Goal: Task Accomplishment & Management: Use online tool/utility

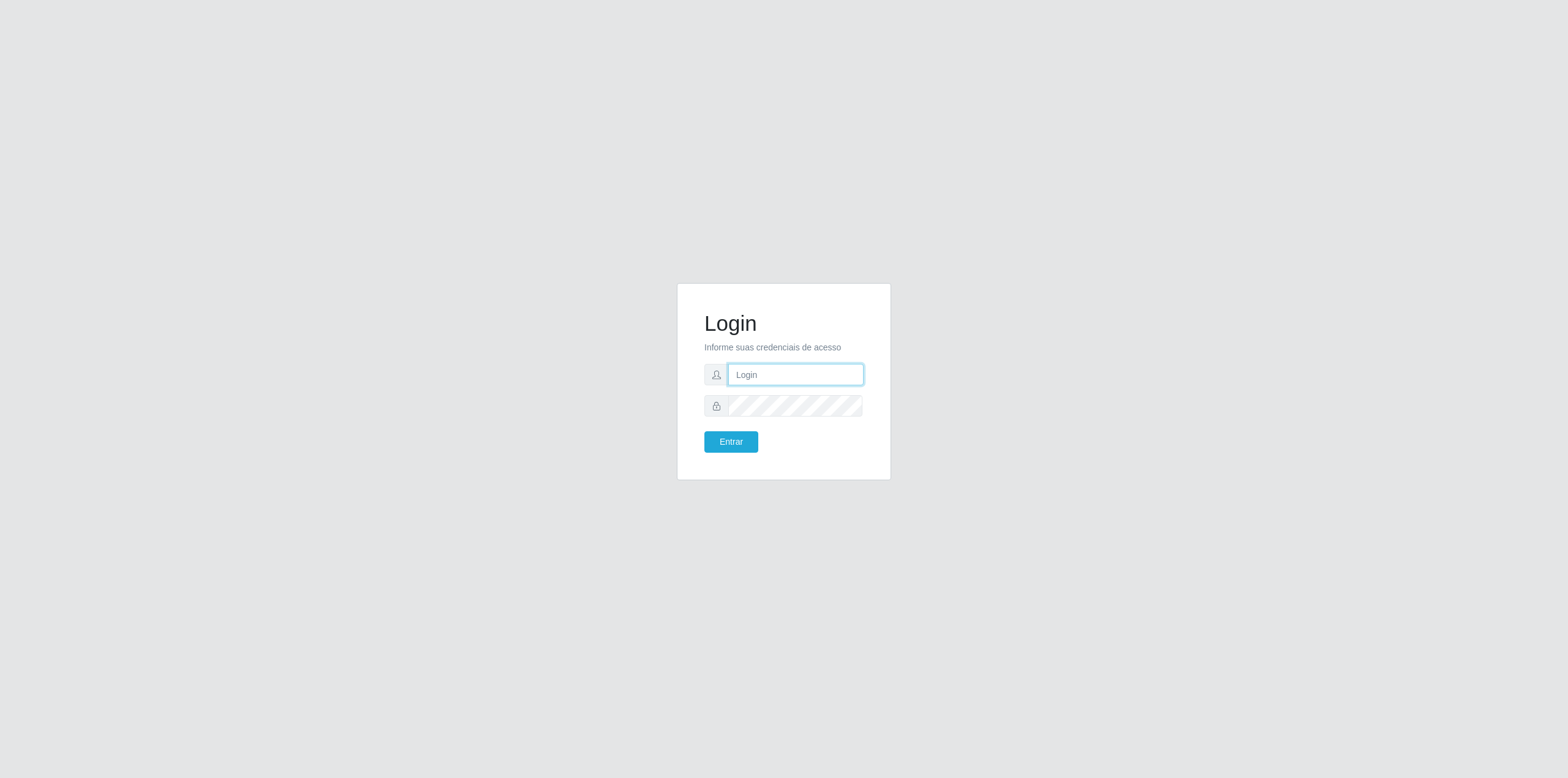
click at [780, 379] on input "text" at bounding box center [796, 374] width 135 height 22
type input "[EMAIL_ADDRESS][PERSON_NAME][DOMAIN_NAME]"
click at [705, 431] on button "Entrar" at bounding box center [731, 442] width 54 height 22
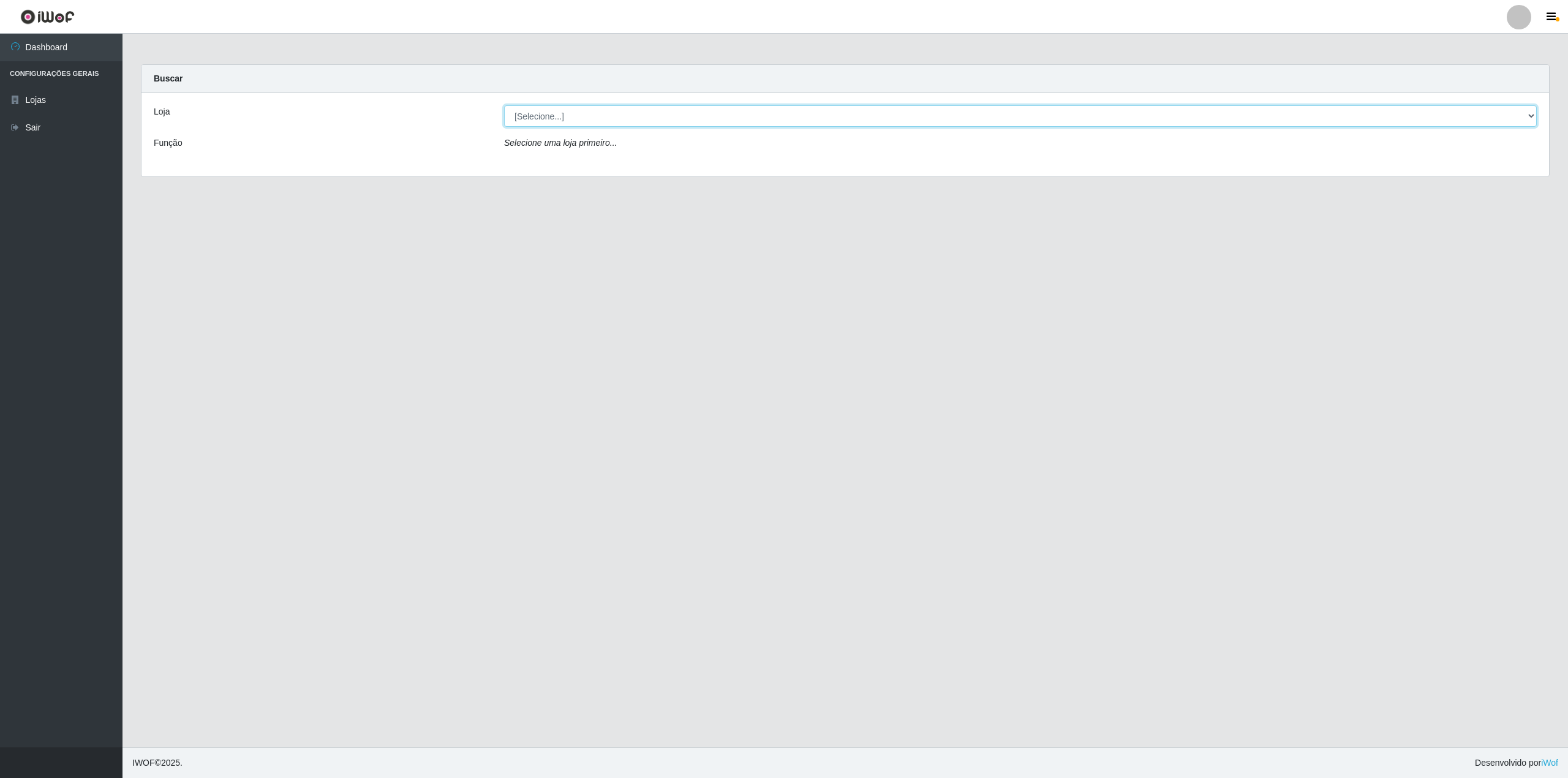
click at [610, 118] on select "[Selecione...] BomQueSó Agreste - Loja 2" at bounding box center [1020, 116] width 1033 height 22
select select "214"
click at [504, 105] on select "[Selecione...] BomQueSó Agreste - Loja 2" at bounding box center [1020, 116] width 1033 height 22
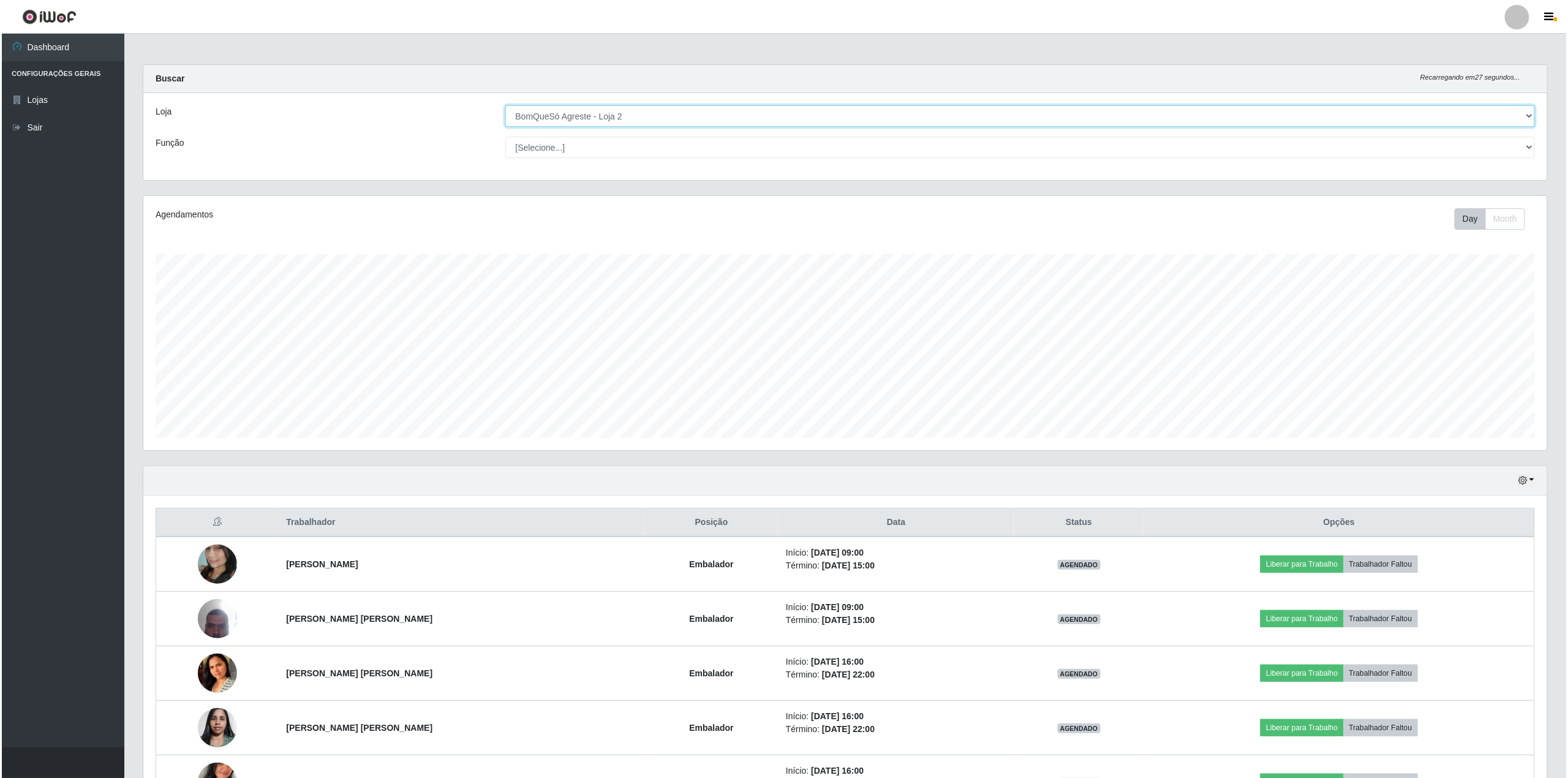
scroll to position [148, 0]
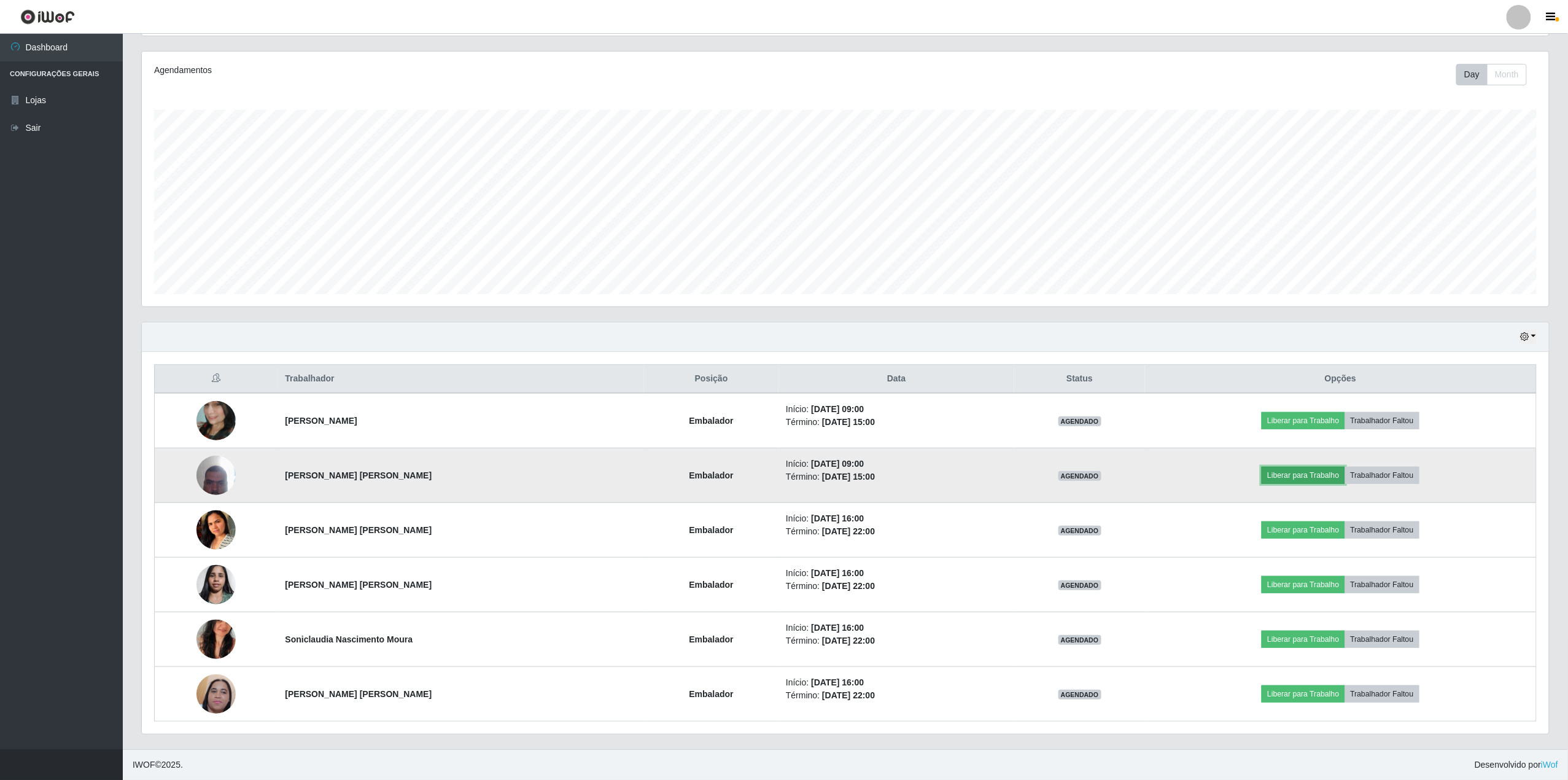
click at [1325, 470] on button "Liberar para Trabalho" at bounding box center [1303, 475] width 83 height 17
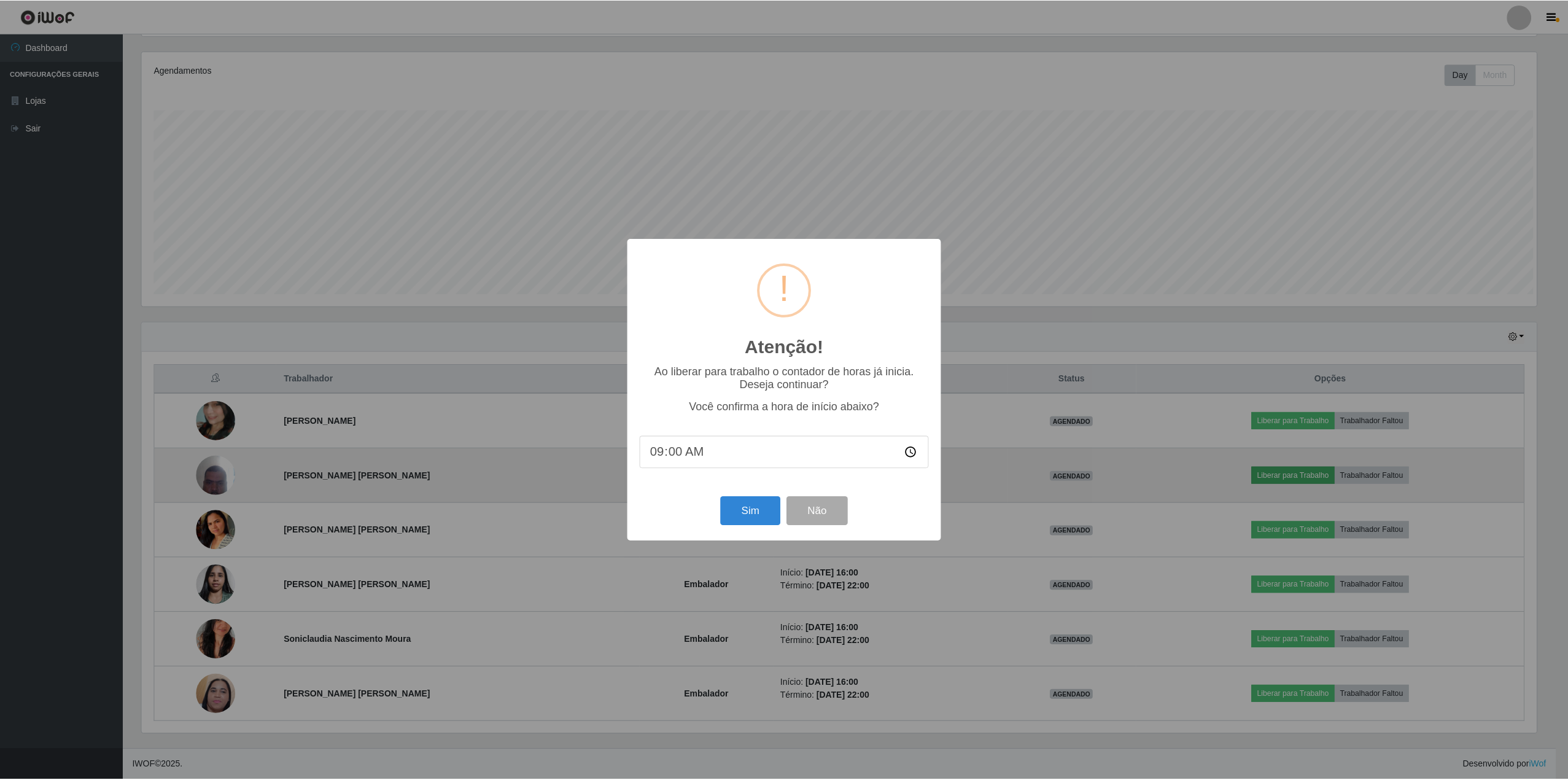
scroll to position [255, 1398]
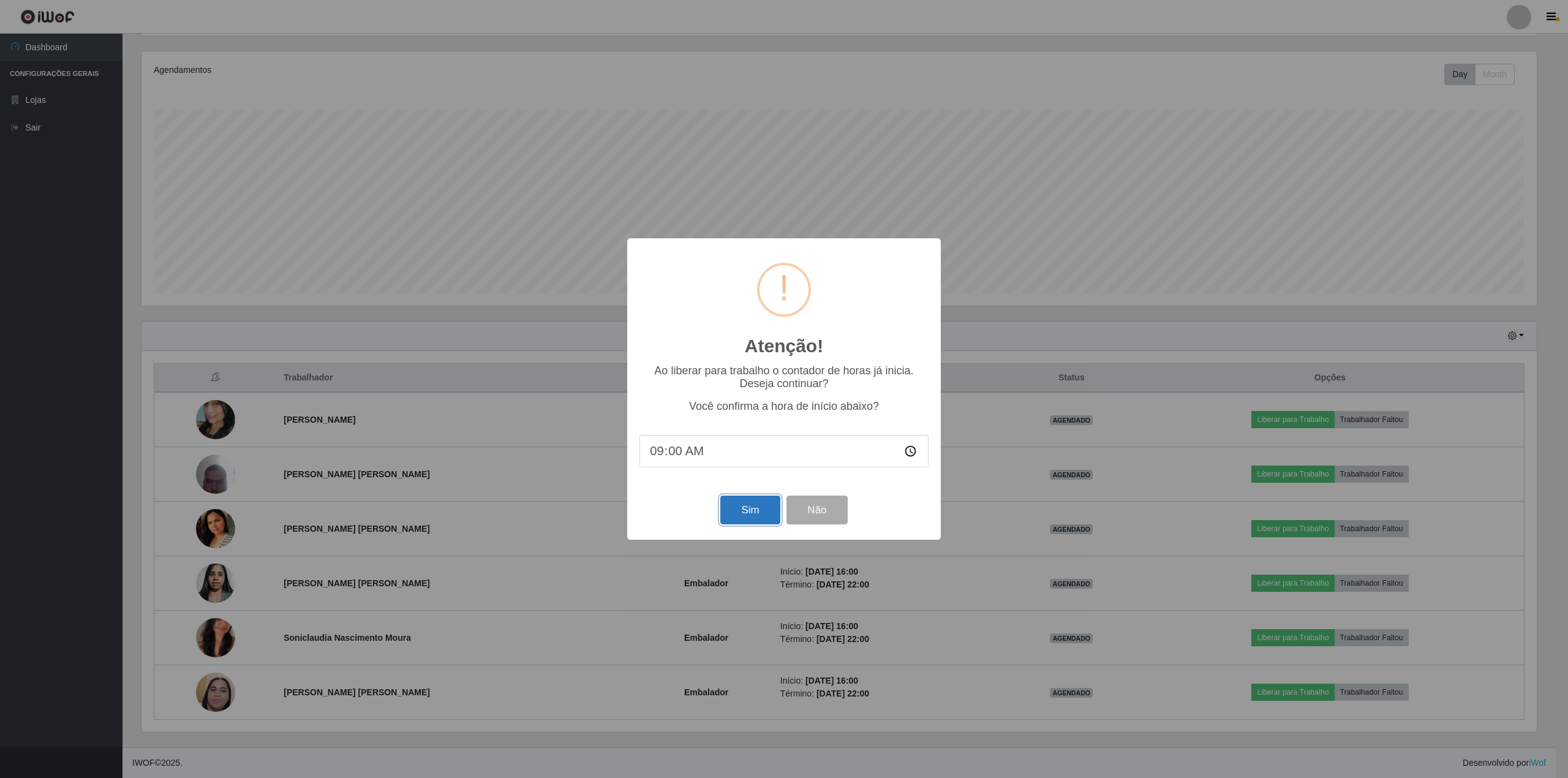
click at [748, 513] on button "Sim" at bounding box center [750, 510] width 59 height 29
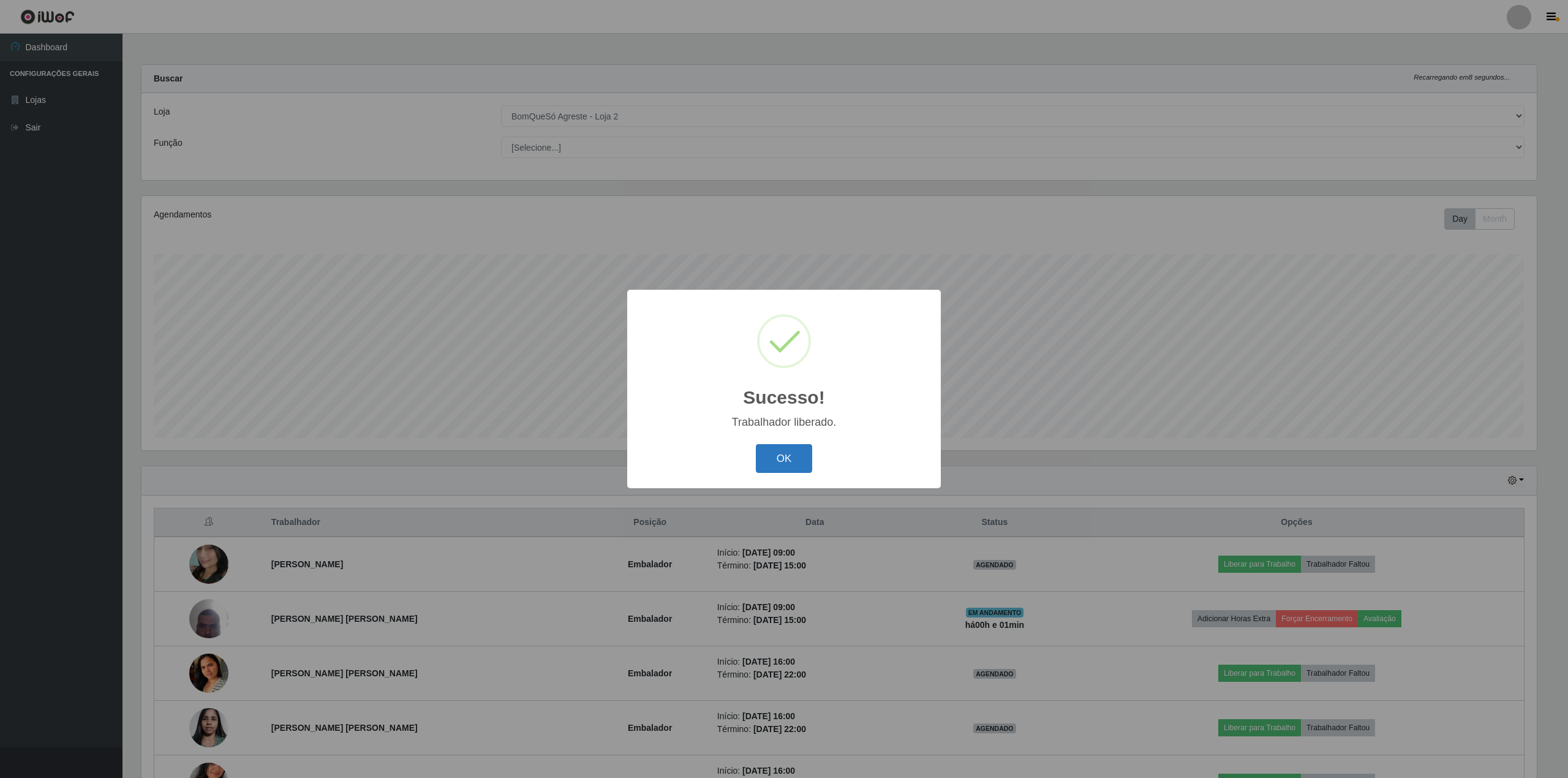
click at [768, 463] on button "OK" at bounding box center [785, 459] width 57 height 29
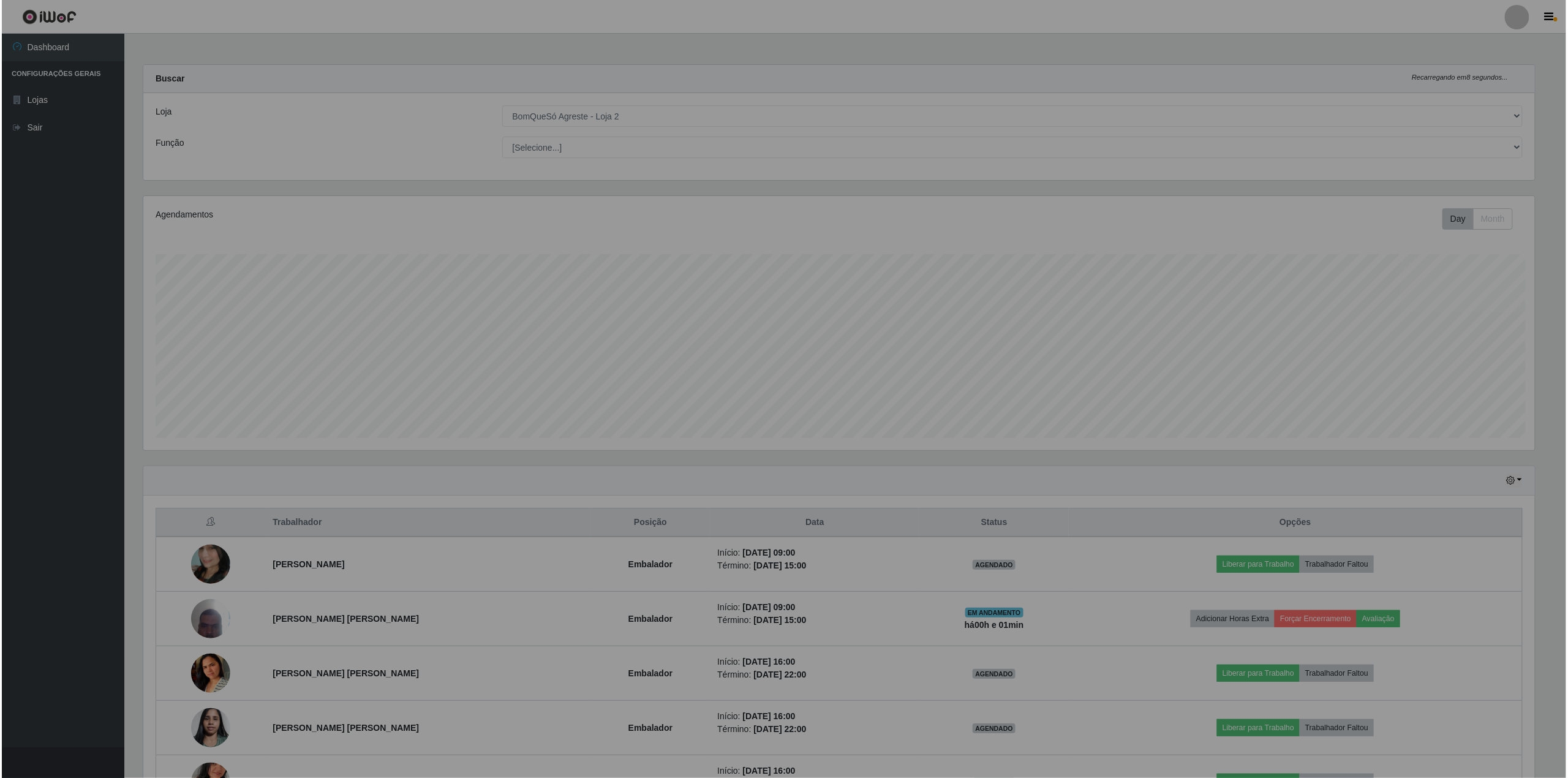
scroll to position [255, 1404]
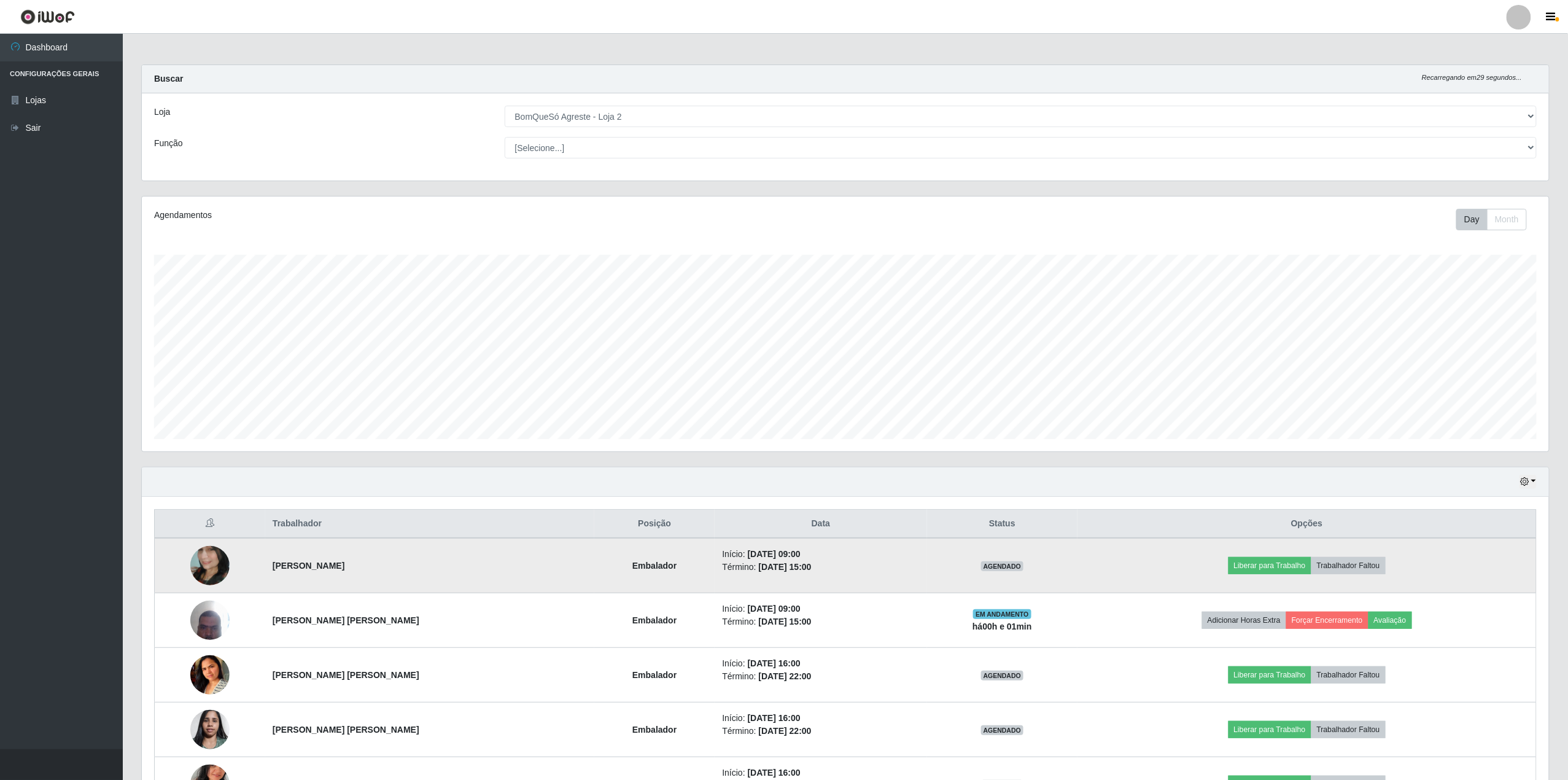
click at [206, 577] on img at bounding box center [209, 566] width 39 height 70
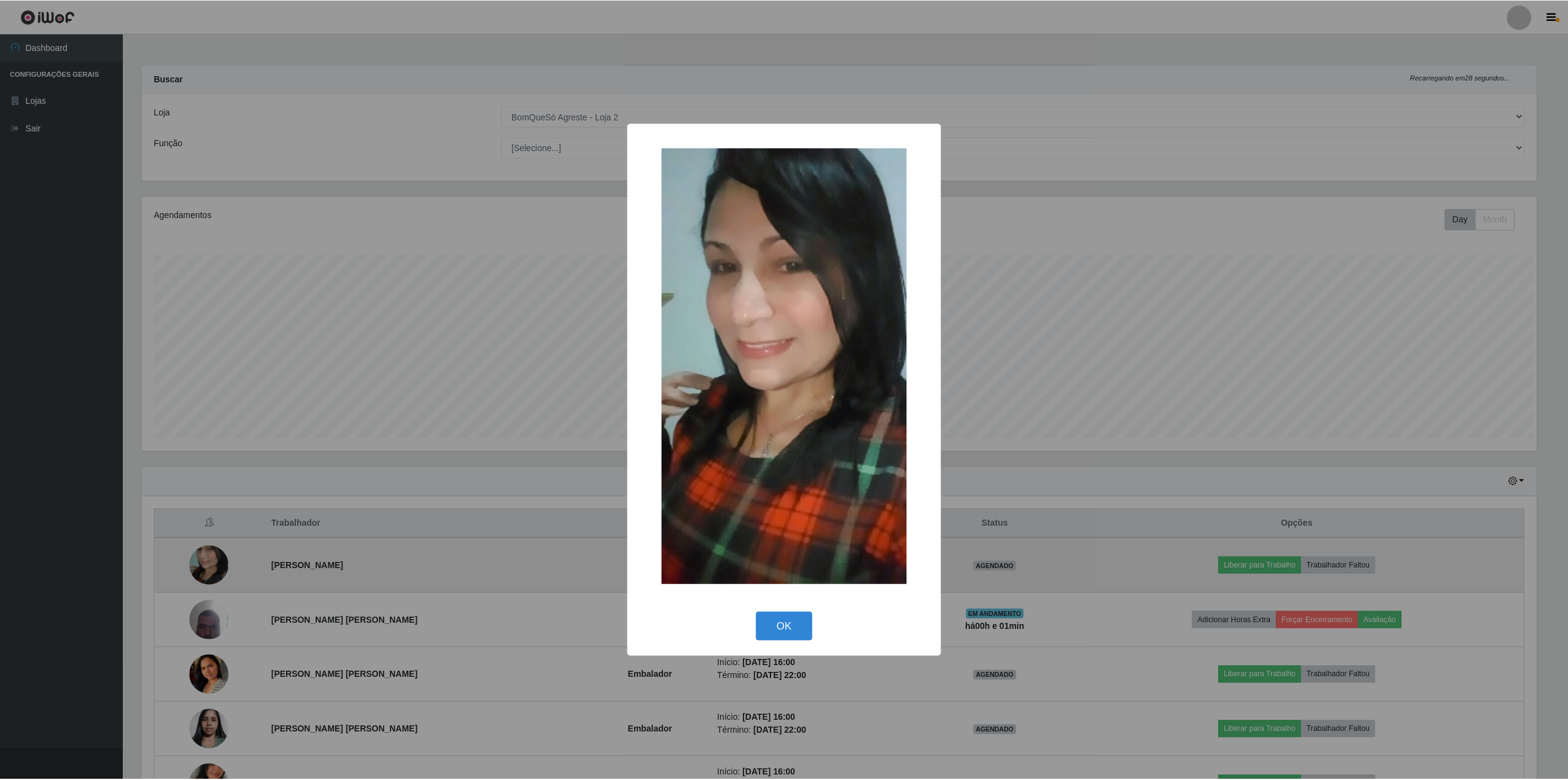
scroll to position [255, 1398]
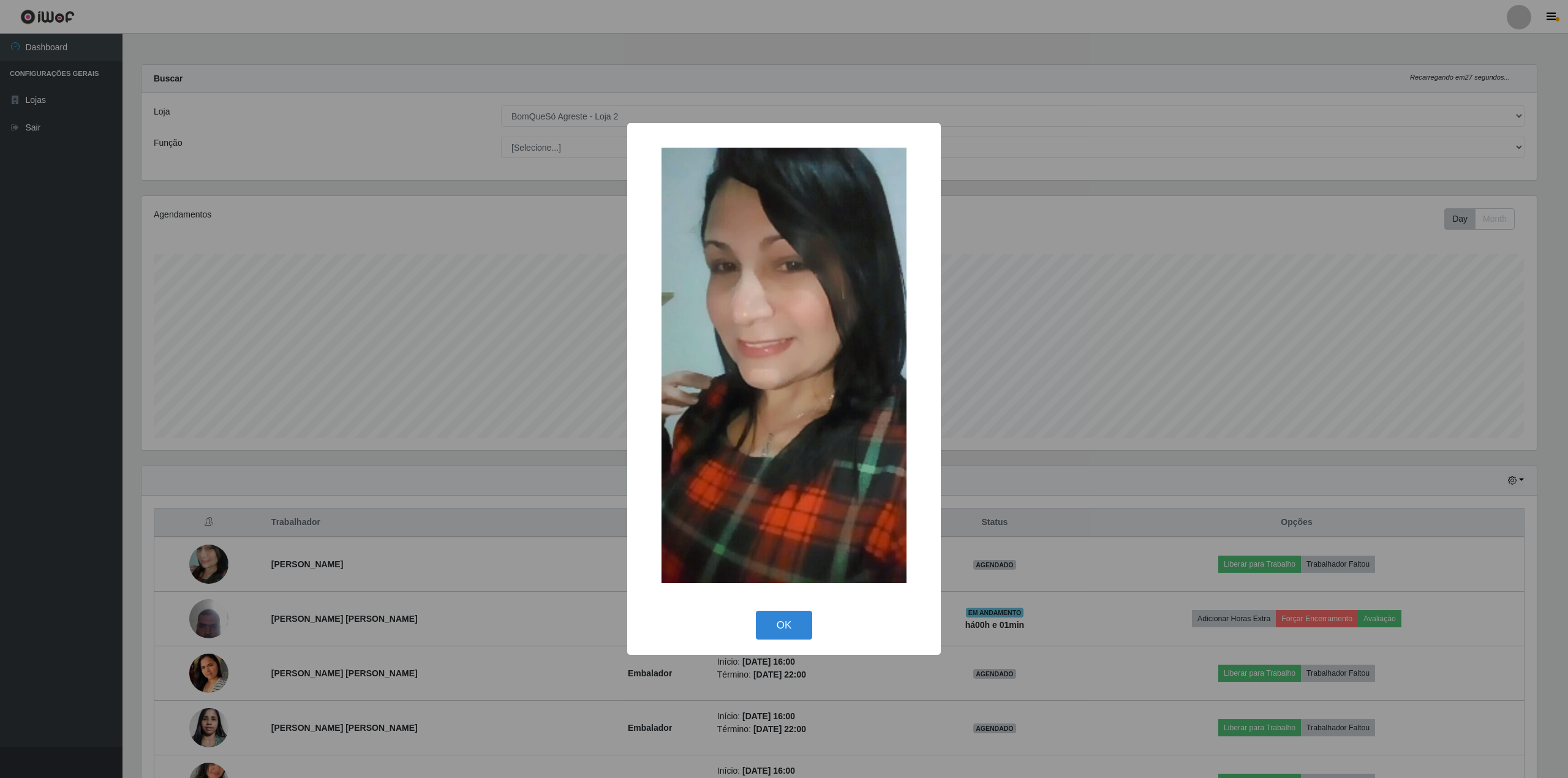
click at [483, 405] on div "× OK Cancel" at bounding box center [784, 389] width 1568 height 778
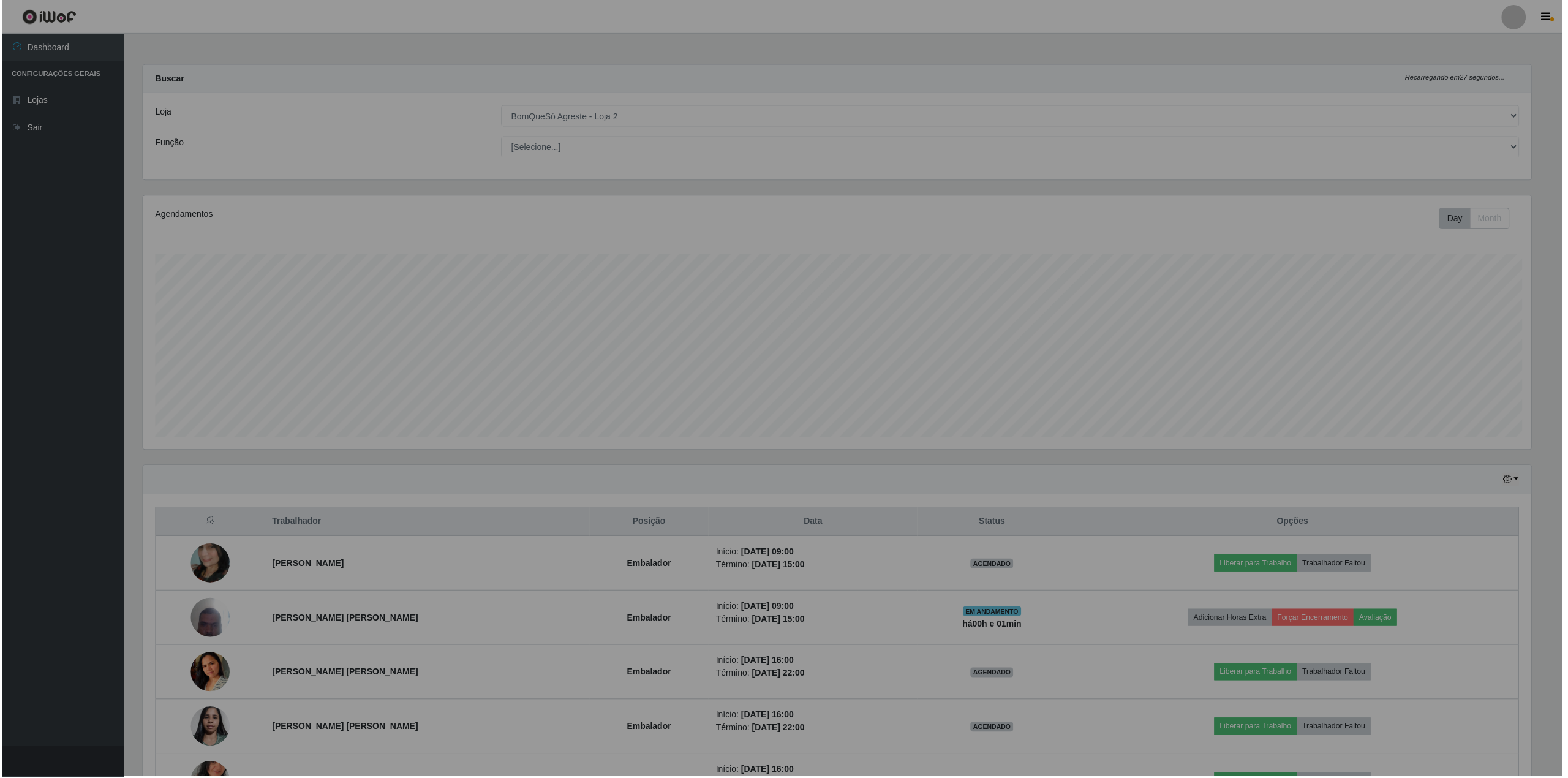
scroll to position [255, 1404]
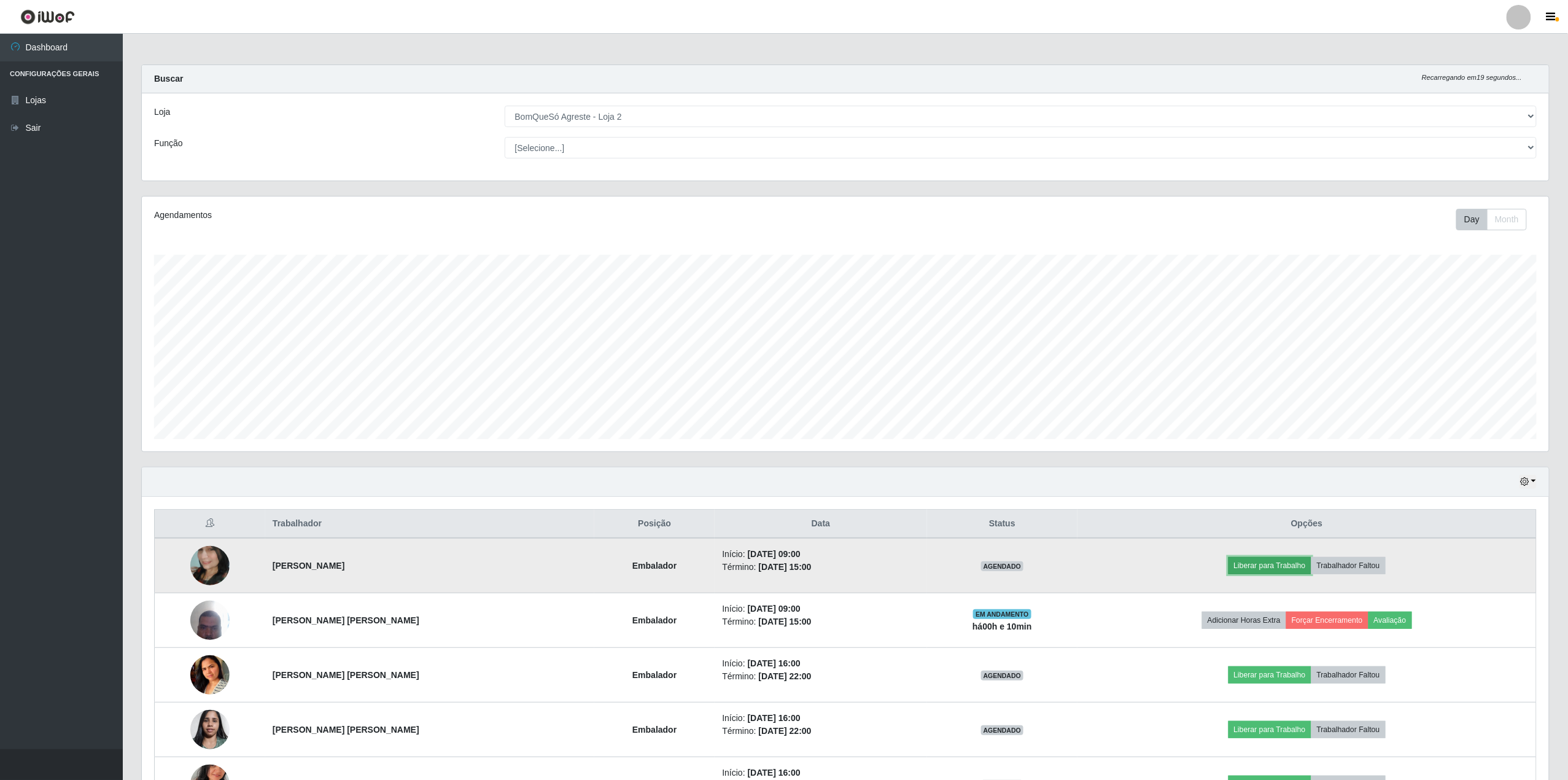
click at [1261, 564] on button "Liberar para Trabalho" at bounding box center [1270, 566] width 83 height 17
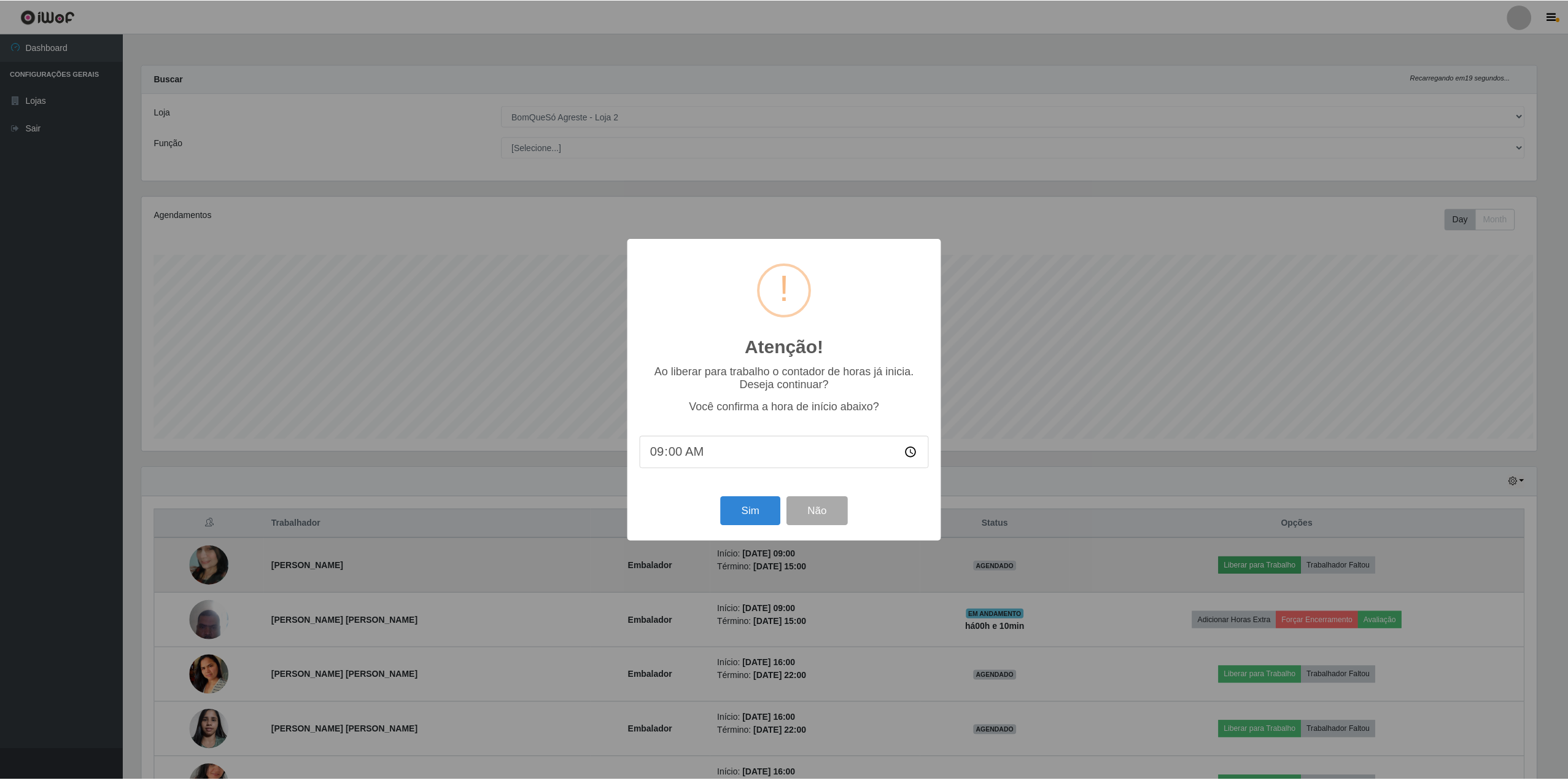
scroll to position [255, 1398]
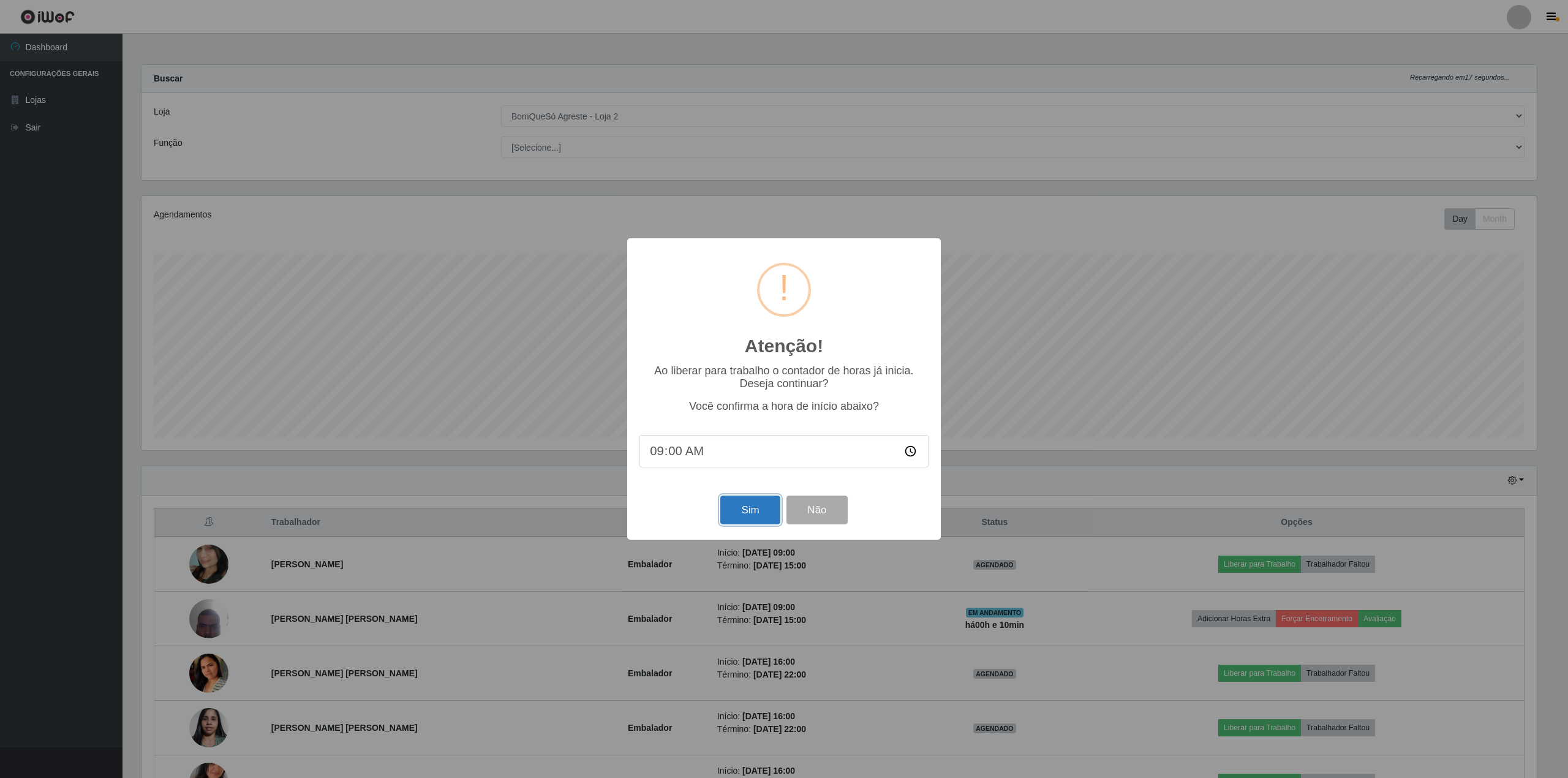
click at [728, 503] on button "Sim" at bounding box center [750, 510] width 59 height 29
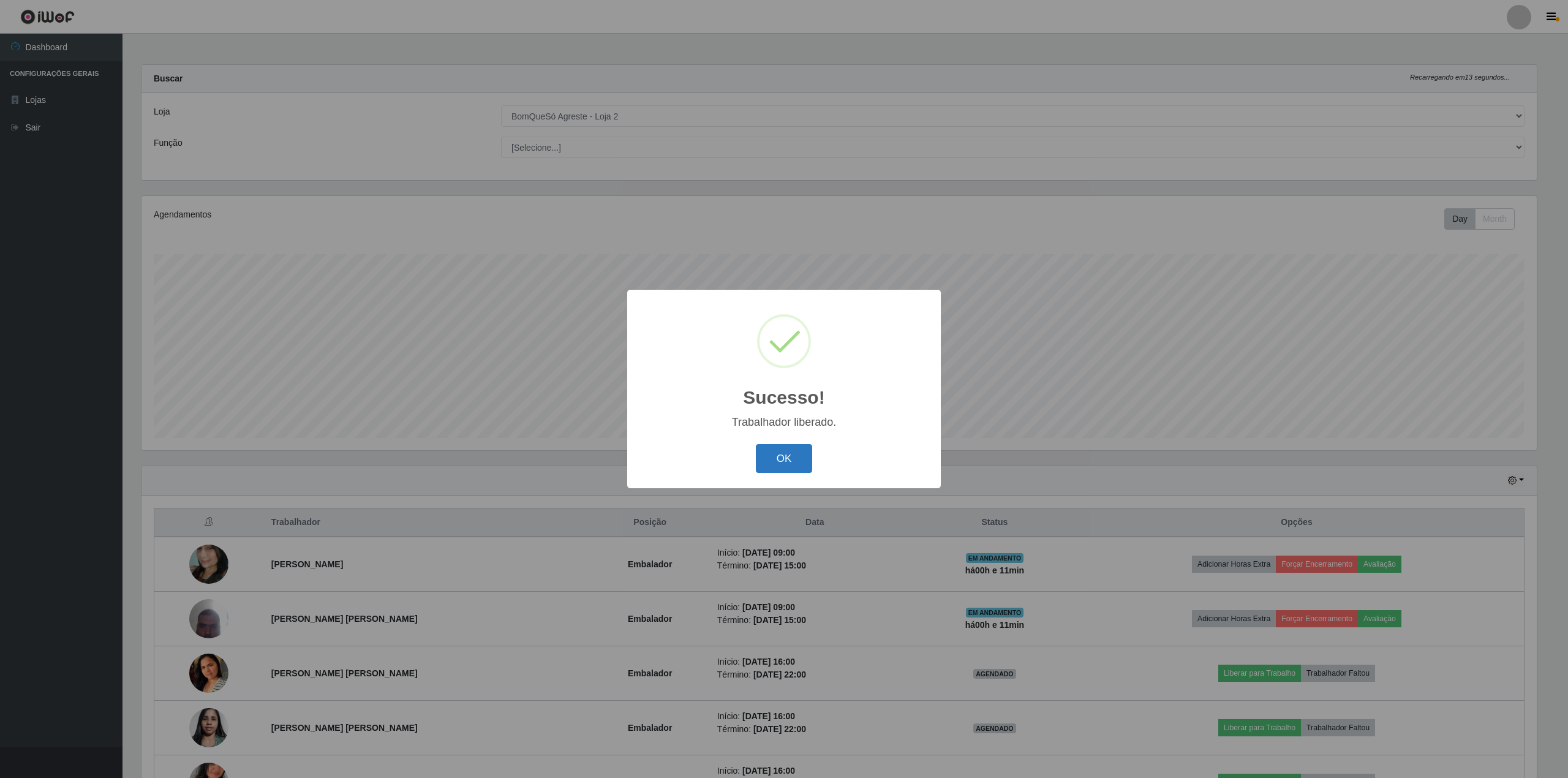
click at [765, 463] on button "OK" at bounding box center [785, 459] width 57 height 29
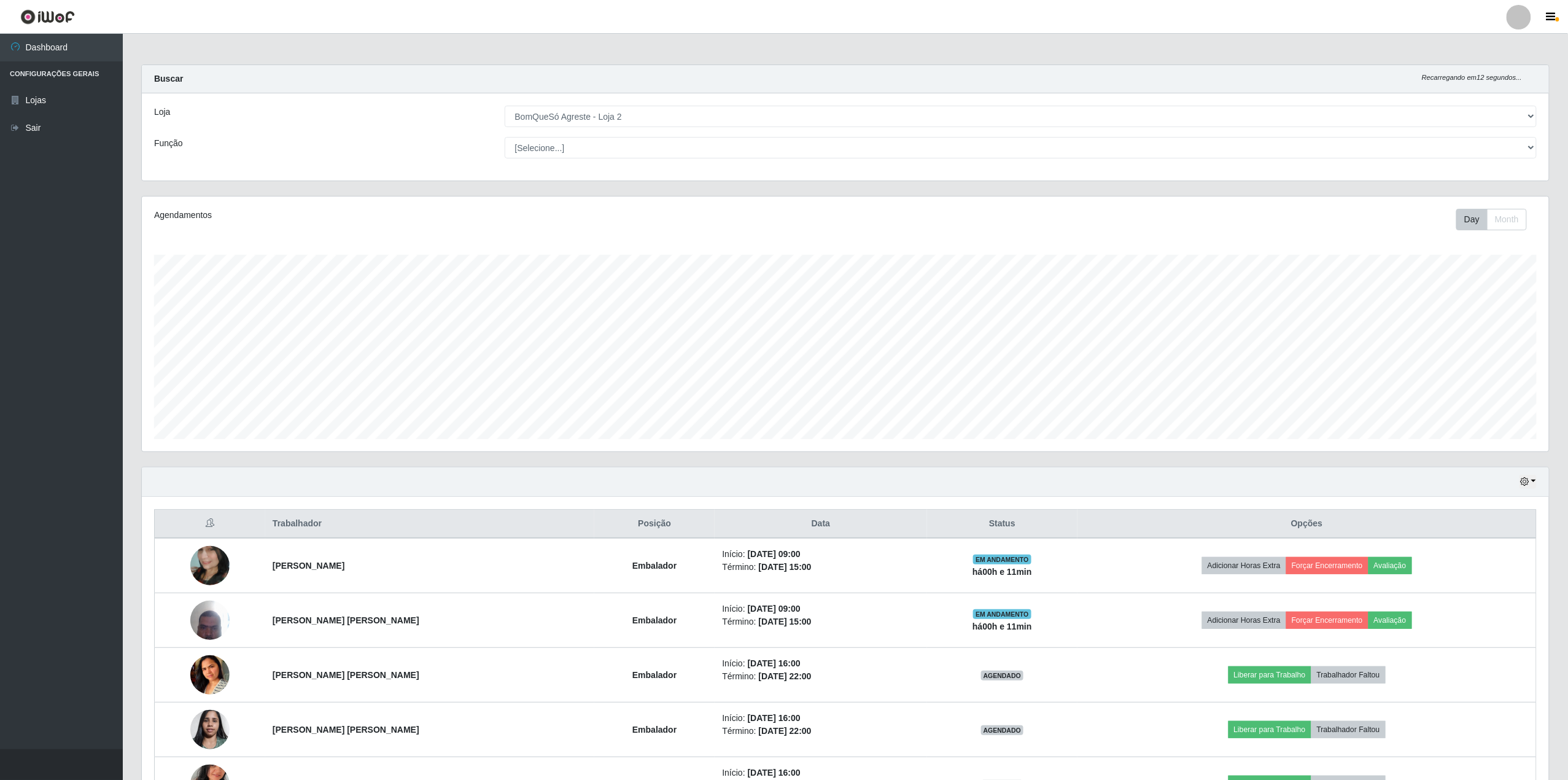
scroll to position [255, 1407]
